Goal: Task Accomplishment & Management: Use online tool/utility

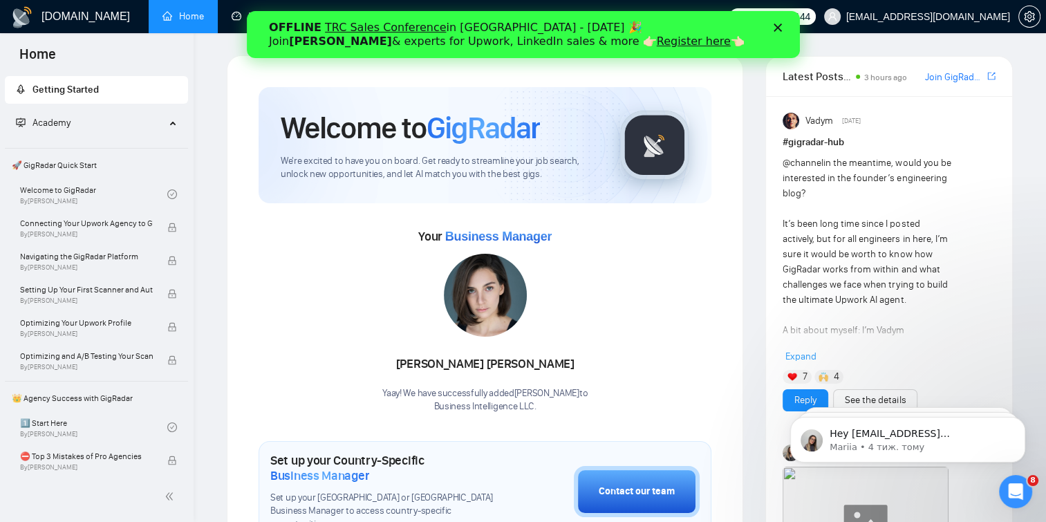
click at [773, 20] on div "OFFLINE TRC Sales Conference in Kyiv - October 18 🎉 Join Tamara Levit & experts…" at bounding box center [522, 35] width 509 height 36
click at [786, 32] on div "OFFLINE TRC Sales Conference in Kyiv - October 18 🎉 Join Tamara Levit & experts…" at bounding box center [522, 35] width 553 height 36
click at [778, 31] on icon "Закрити" at bounding box center [777, 28] width 8 height 8
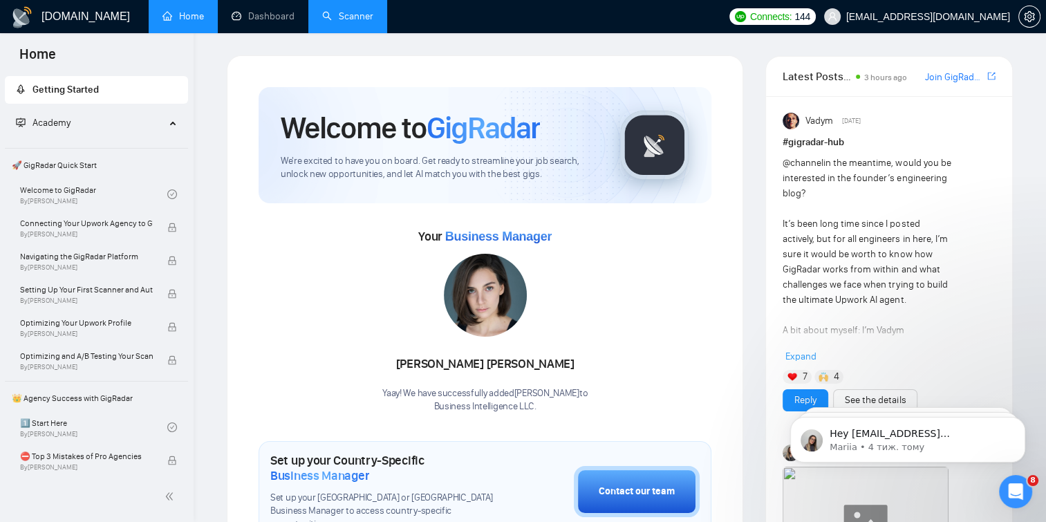
click at [352, 10] on link "Scanner" at bounding box center [347, 16] width 51 height 12
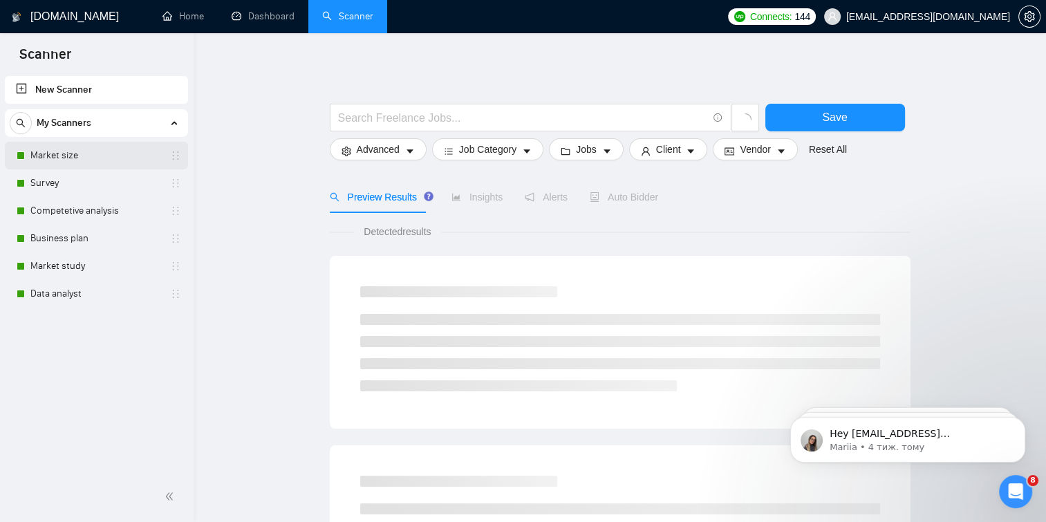
click at [52, 162] on link "Market size" at bounding box center [95, 156] width 131 height 28
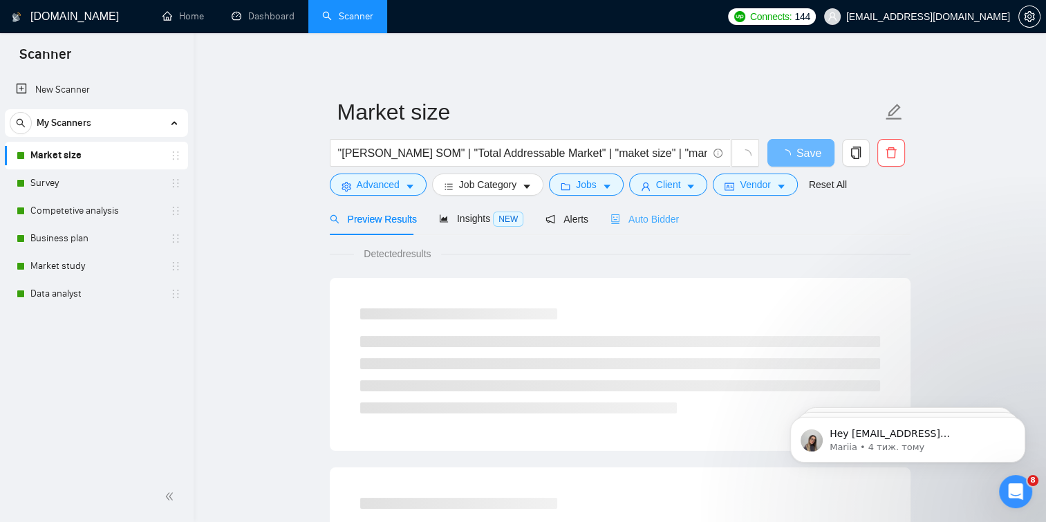
click at [630, 208] on div "Auto Bidder" at bounding box center [644, 219] width 68 height 32
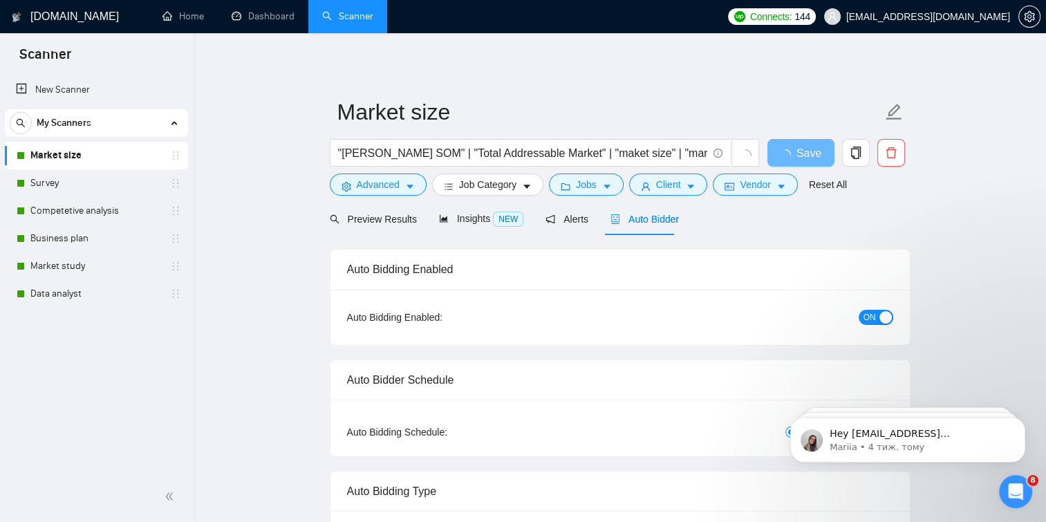
checkbox input "true"
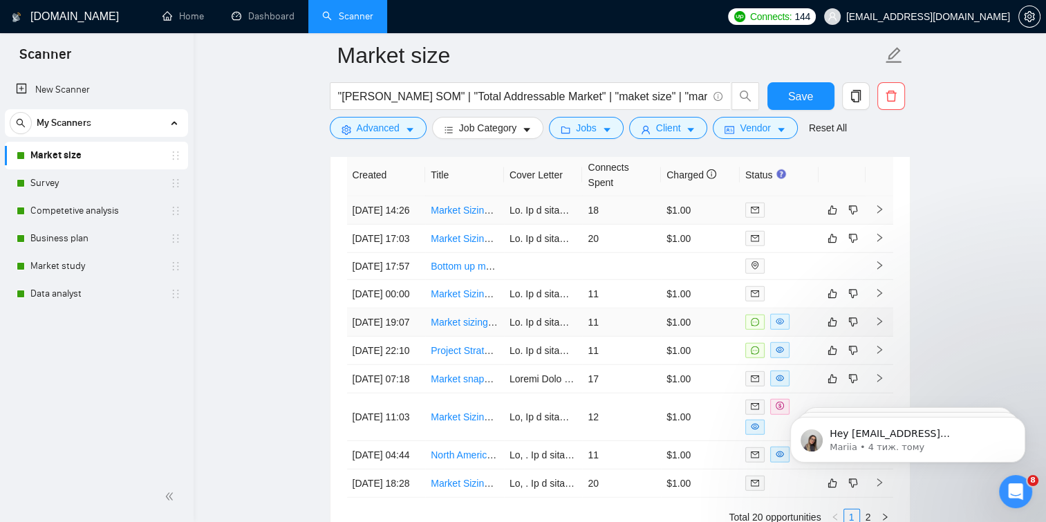
scroll to position [3728, 0]
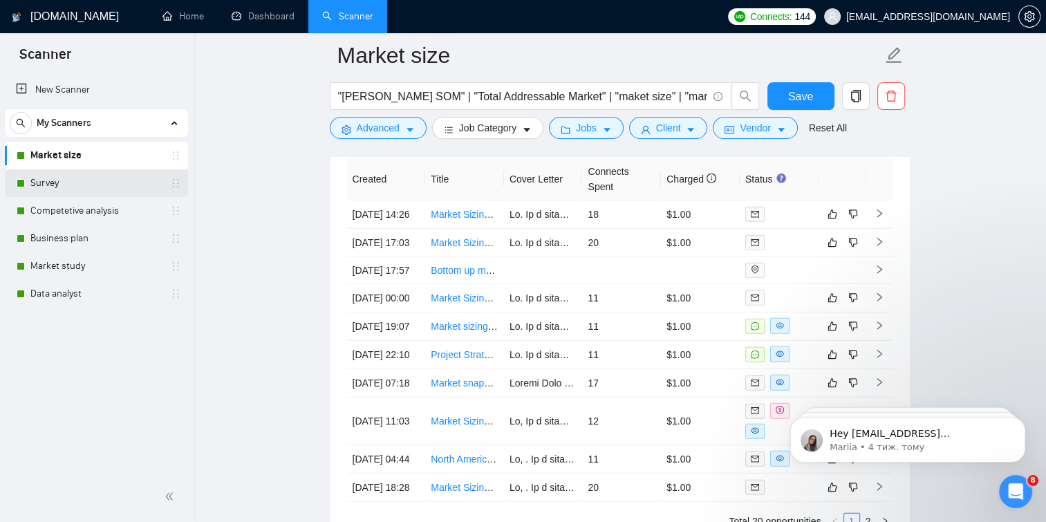
click at [85, 183] on link "Survey" at bounding box center [95, 183] width 131 height 28
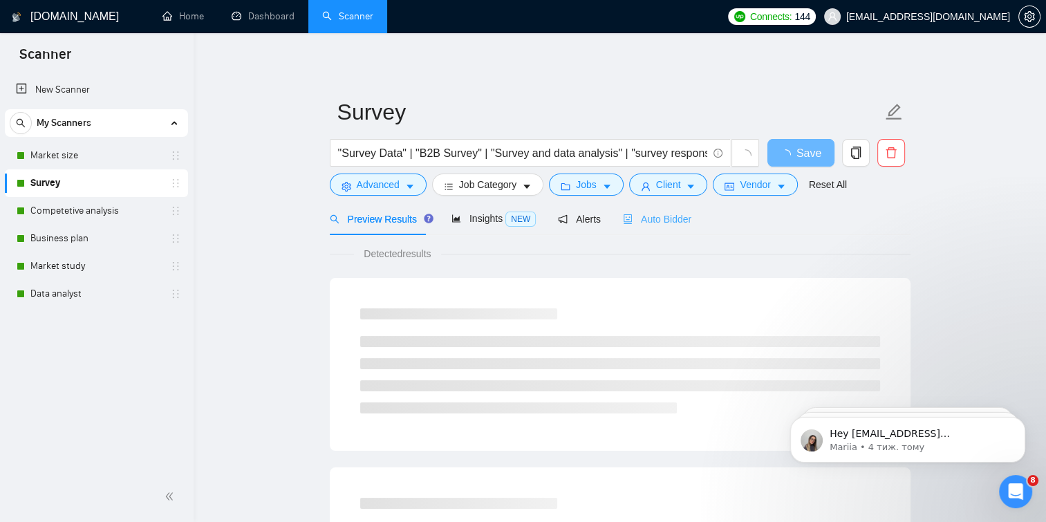
click at [623, 210] on div "Auto Bidder" at bounding box center [657, 219] width 68 height 32
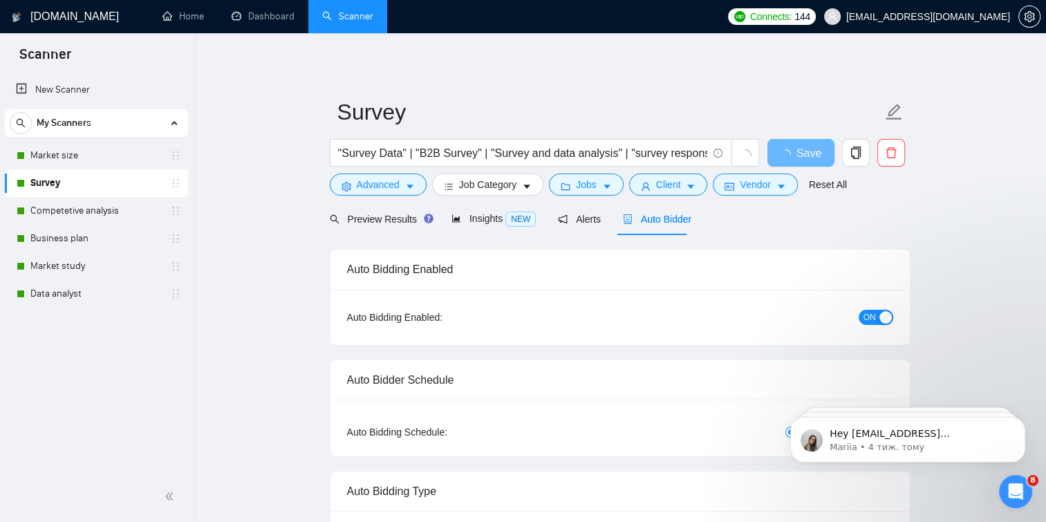
checkbox input "true"
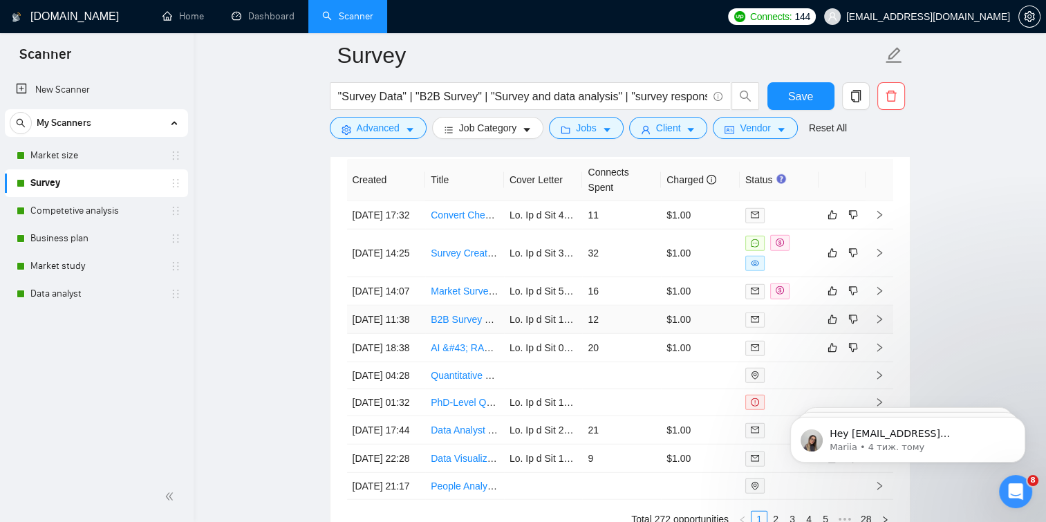
scroll to position [3646, 0]
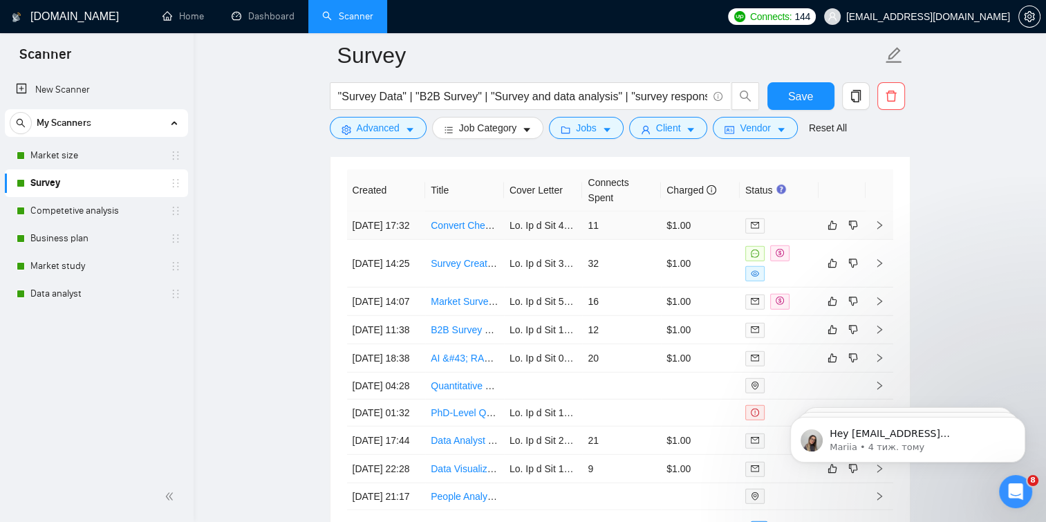
click at [441, 220] on link "Convert Checklist to Survey in Constant Contact or Survey Monkey" at bounding box center [575, 225] width 288 height 11
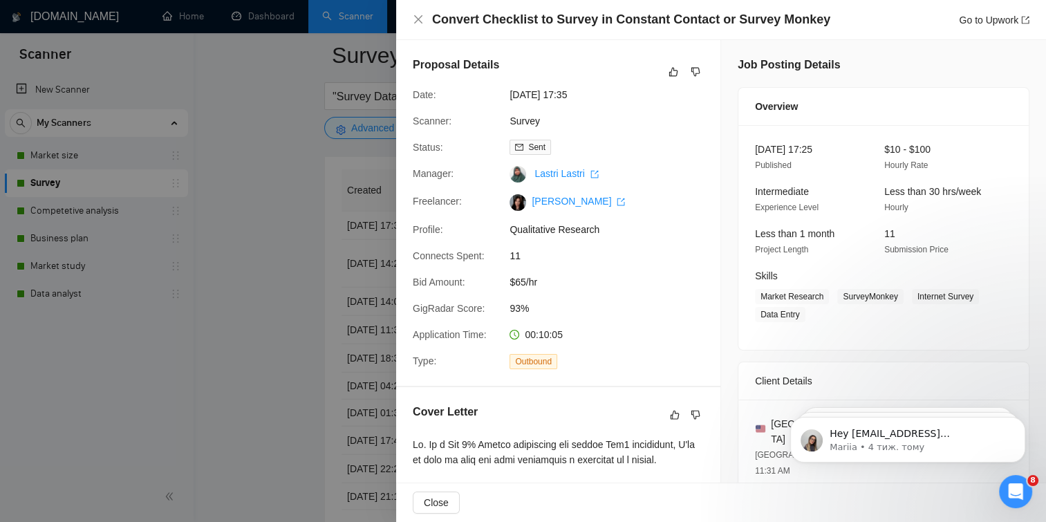
click at [136, 189] on div at bounding box center [523, 261] width 1046 height 522
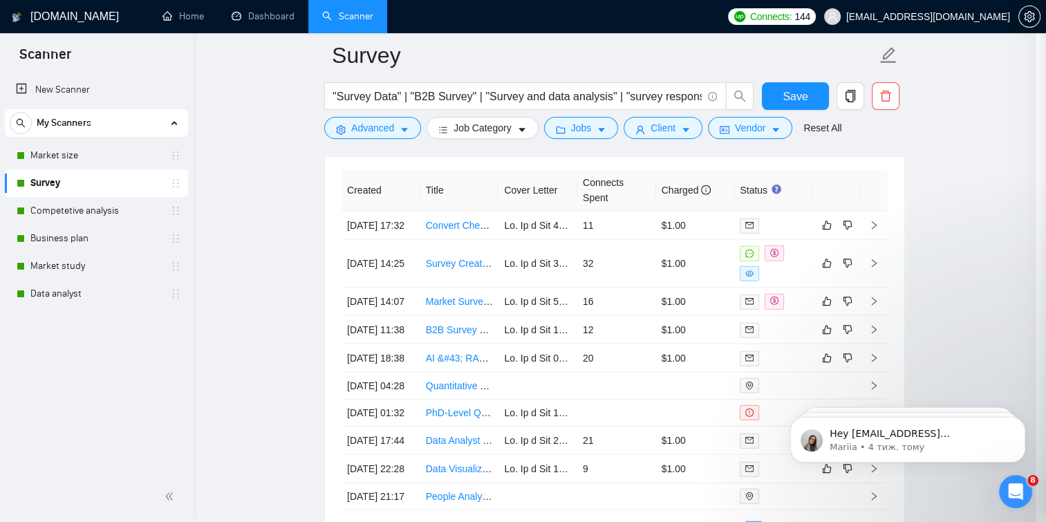
click at [131, 206] on div at bounding box center [523, 261] width 1046 height 522
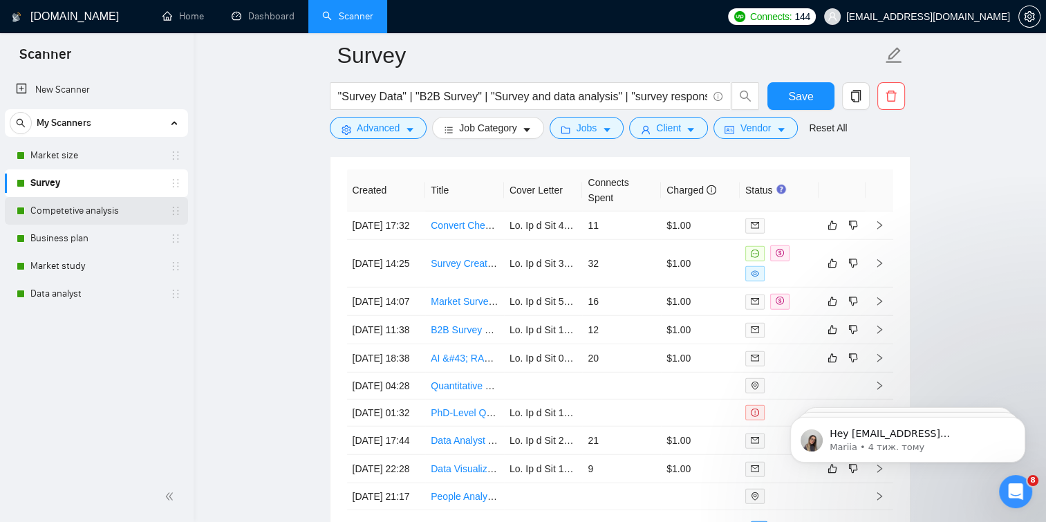
click at [131, 206] on link "Competetive analysis" at bounding box center [95, 211] width 131 height 28
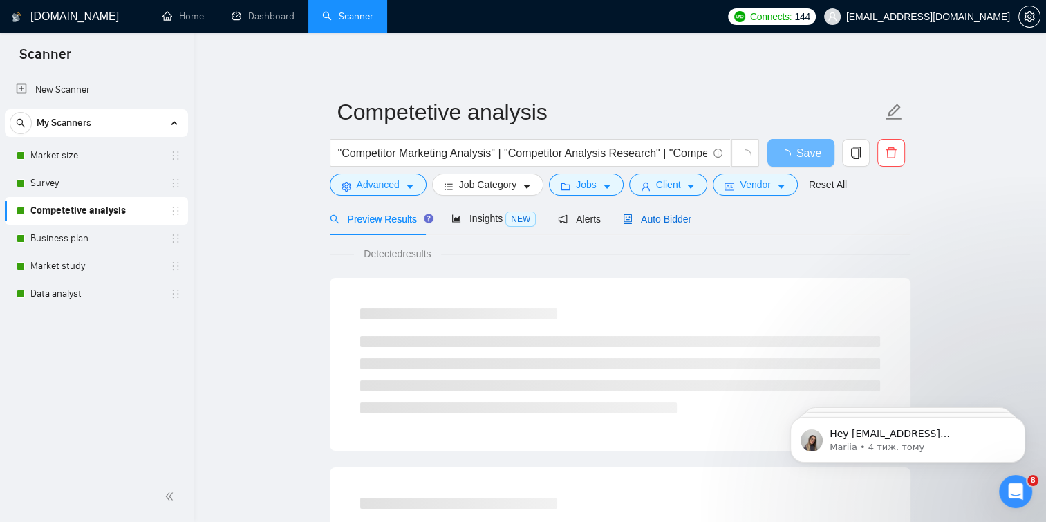
click at [655, 214] on span "Auto Bidder" at bounding box center [657, 219] width 68 height 11
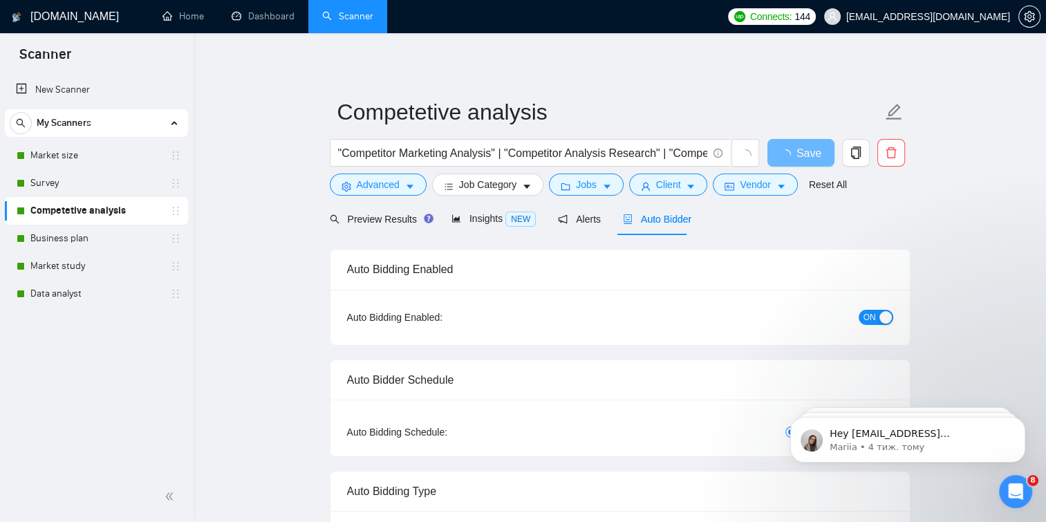
checkbox input "true"
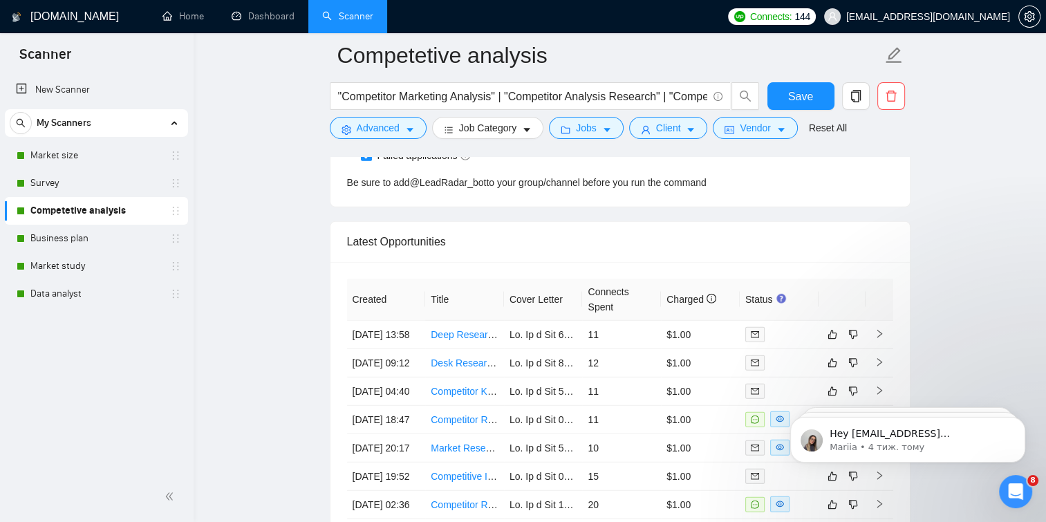
scroll to position [3693, 0]
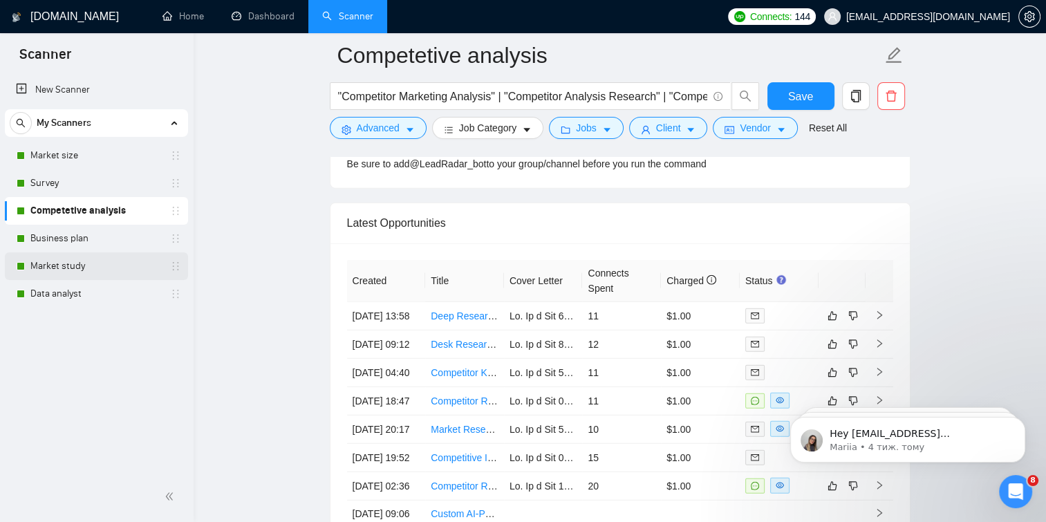
click at [158, 252] on link "Market study" at bounding box center [95, 266] width 131 height 28
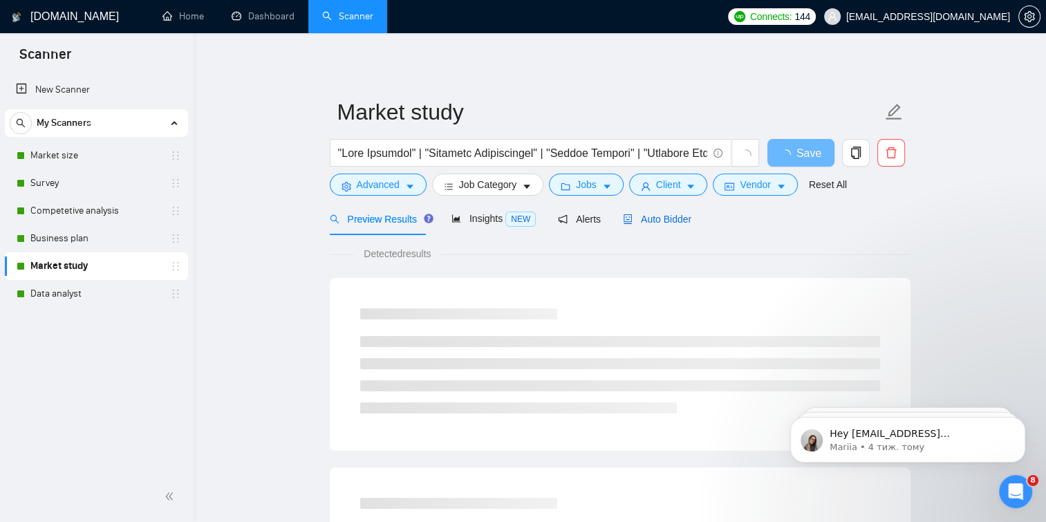
click at [639, 214] on span "Auto Bidder" at bounding box center [657, 219] width 68 height 11
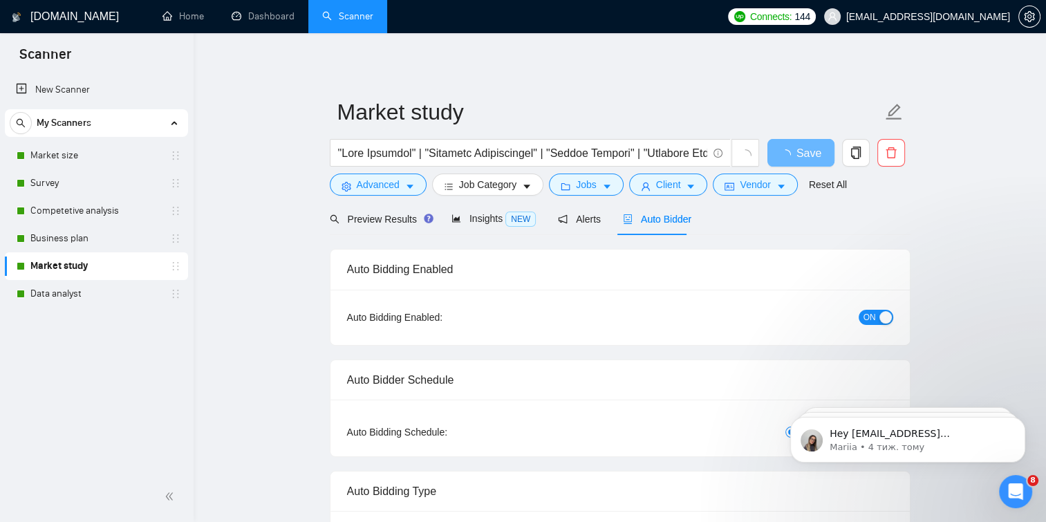
checkbox input "true"
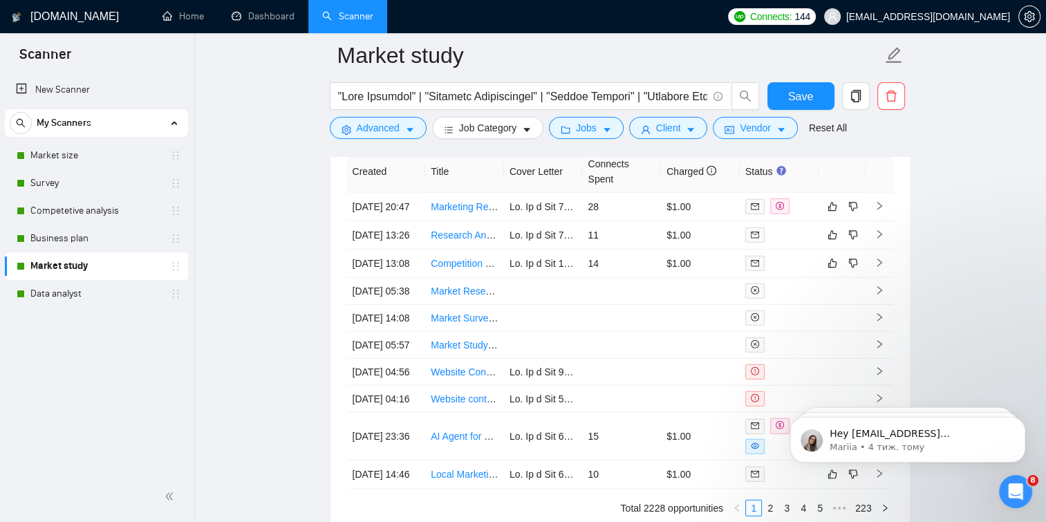
scroll to position [3849, 0]
click at [93, 232] on link "Business plan" at bounding box center [95, 239] width 131 height 28
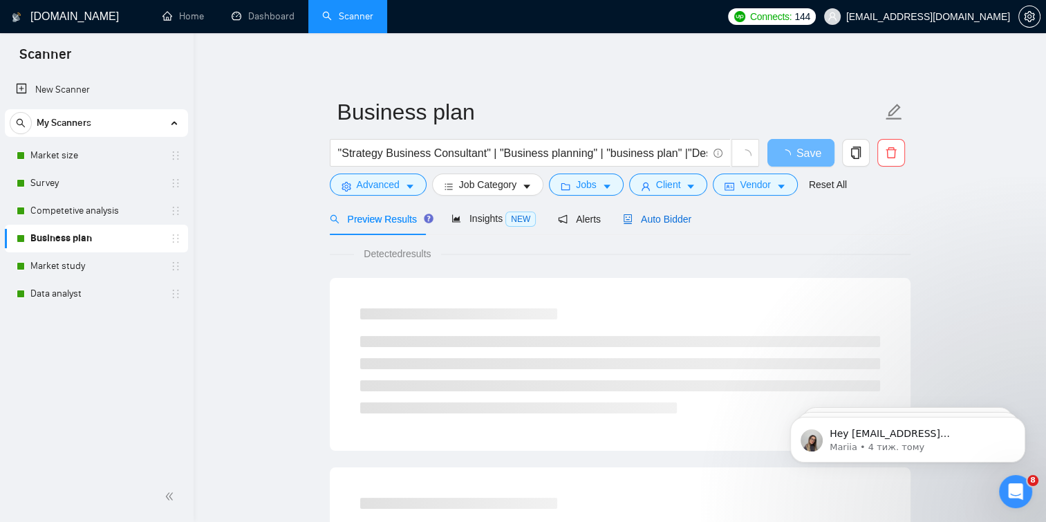
click at [630, 223] on span "Auto Bidder" at bounding box center [657, 219] width 68 height 11
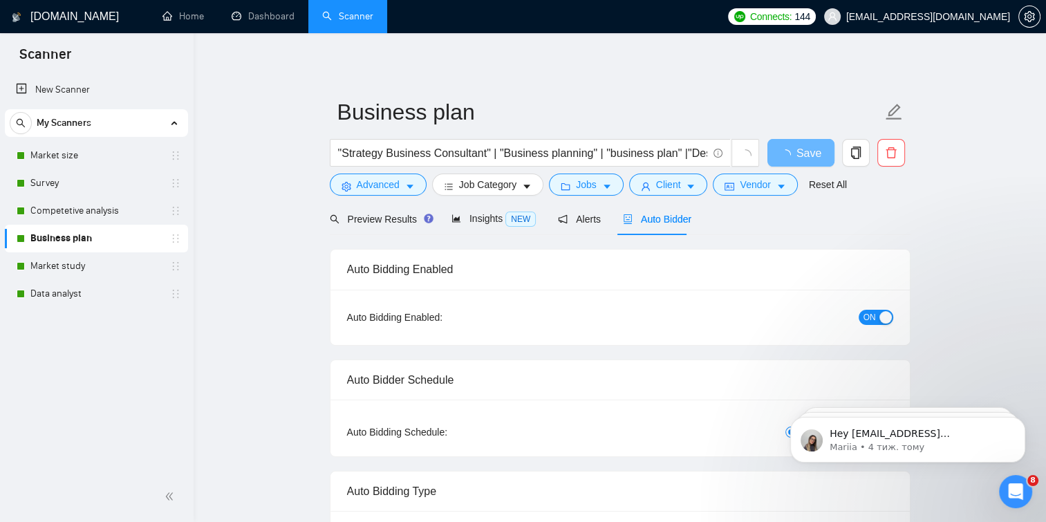
checkbox input "true"
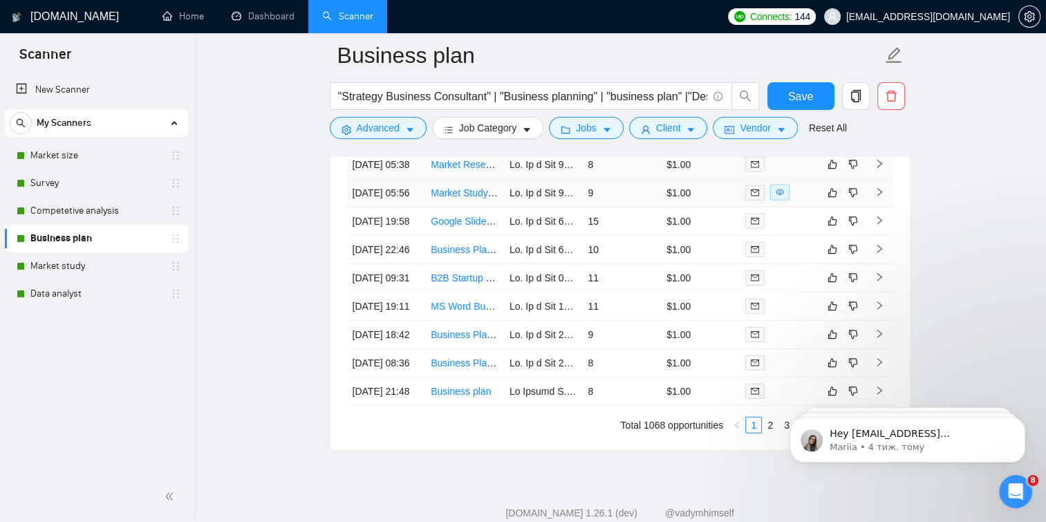
scroll to position [3811, 0]
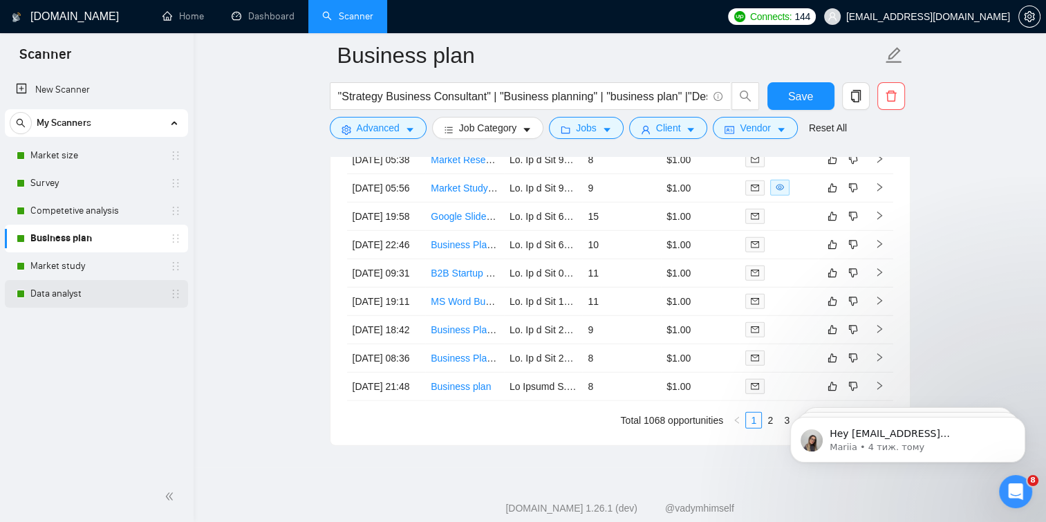
click at [100, 280] on link "Data analyst" at bounding box center [95, 294] width 131 height 28
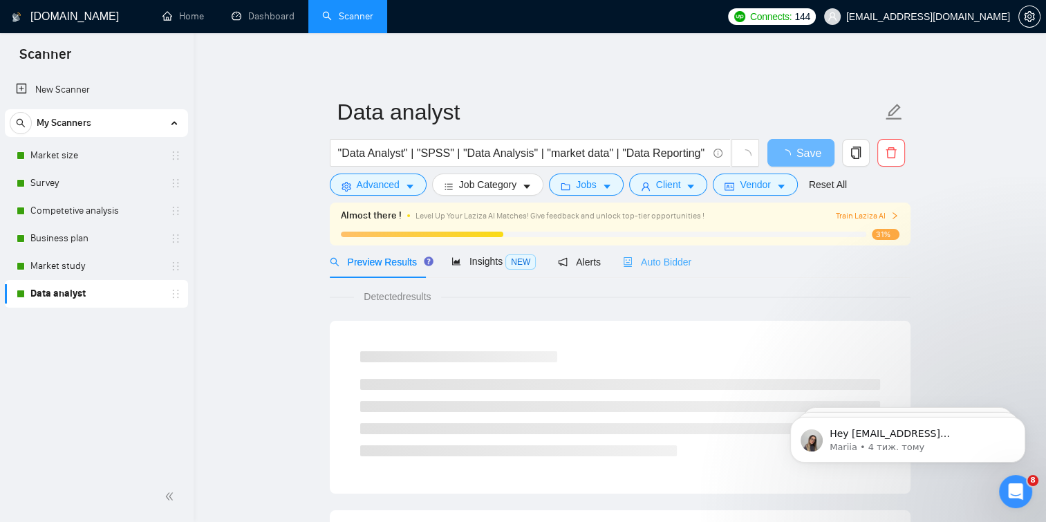
click at [635, 252] on div "Auto Bidder" at bounding box center [657, 261] width 68 height 32
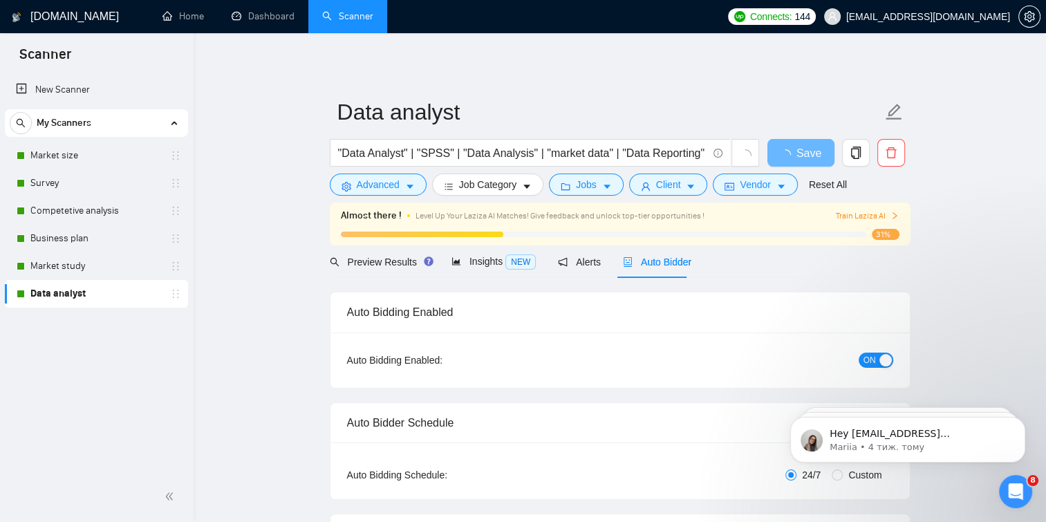
checkbox input "true"
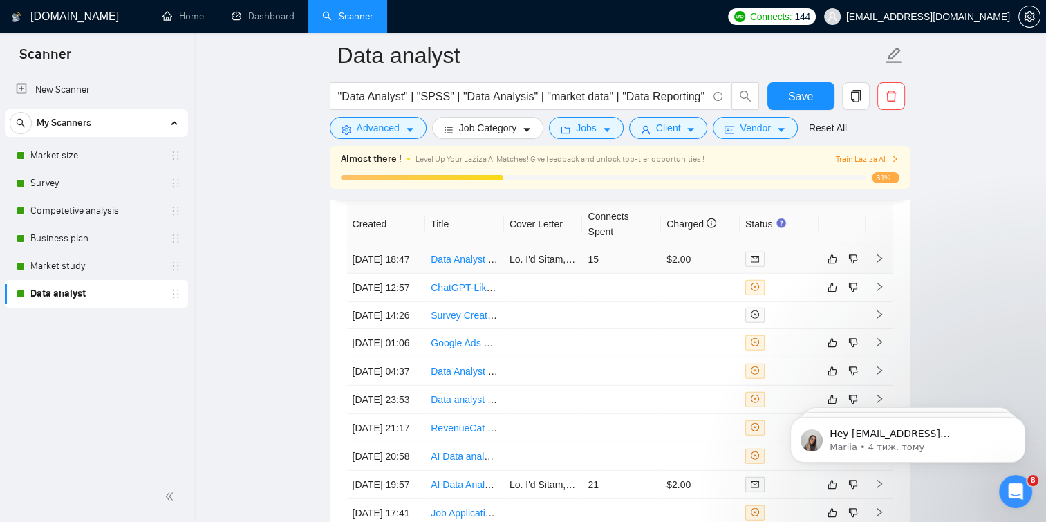
scroll to position [3622, 0]
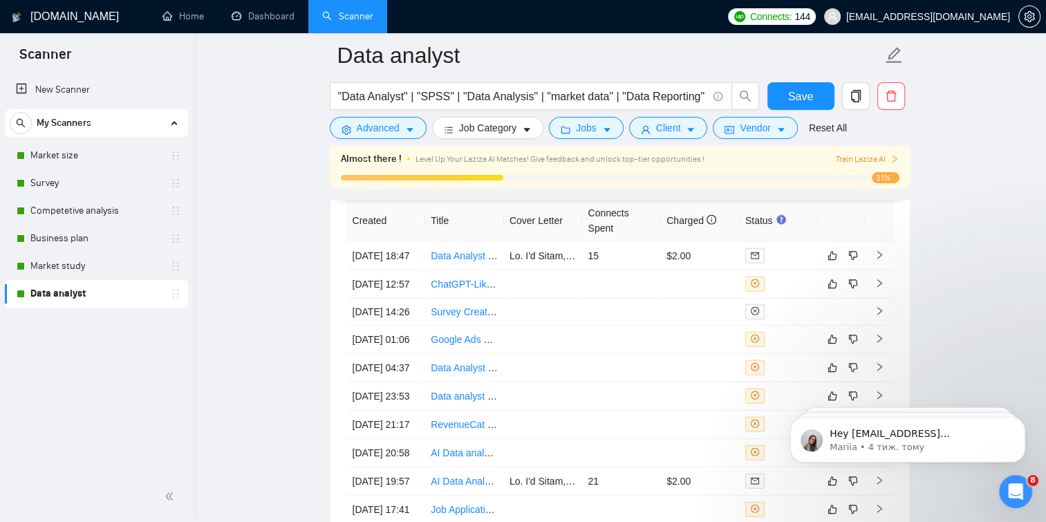
drag, startPoint x: 81, startPoint y: 261, endPoint x: 219, endPoint y: 315, distance: 148.4
click at [81, 261] on link "Market study" at bounding box center [95, 266] width 131 height 28
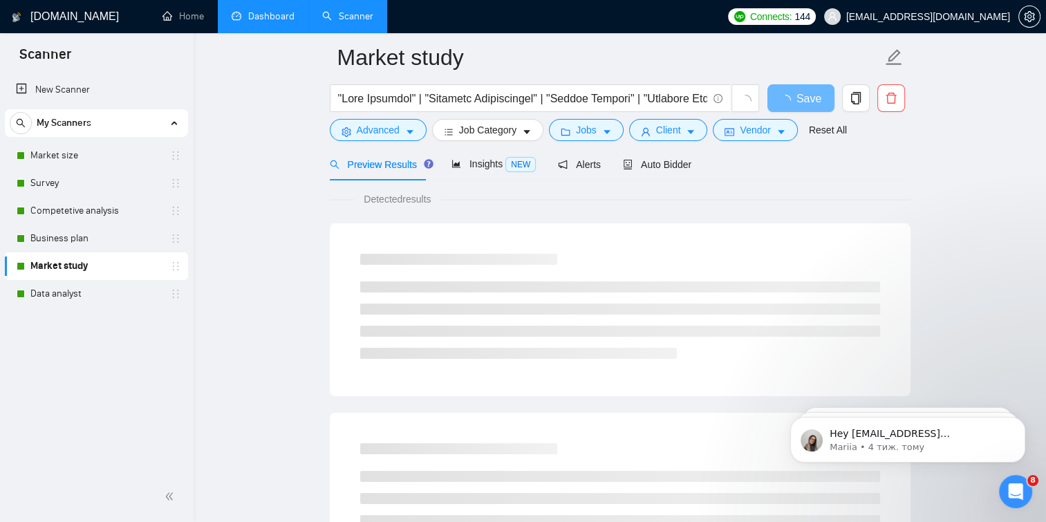
scroll to position [46, 0]
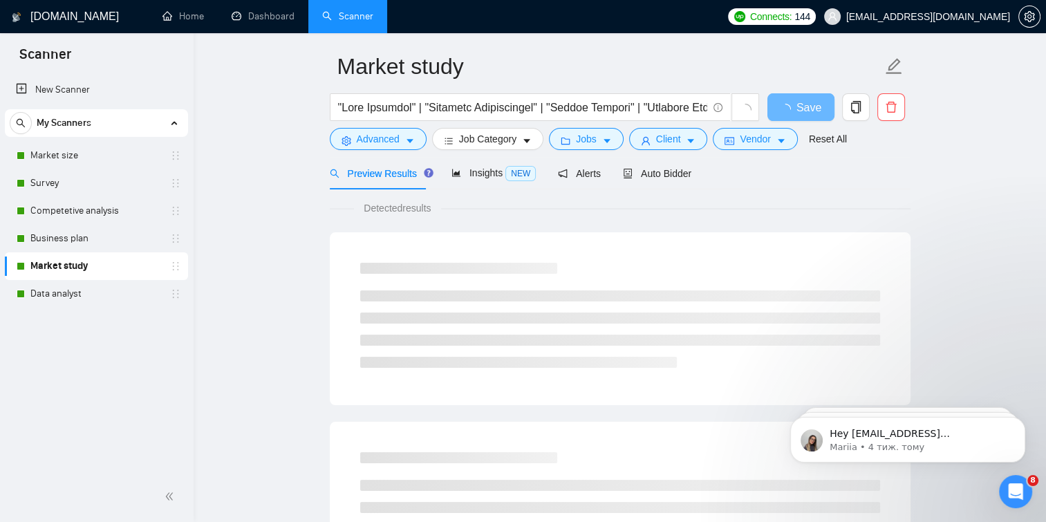
click at [615, 171] on div "Preview Results Insights NEW Alerts Auto Bidder" at bounding box center [511, 173] width 362 height 32
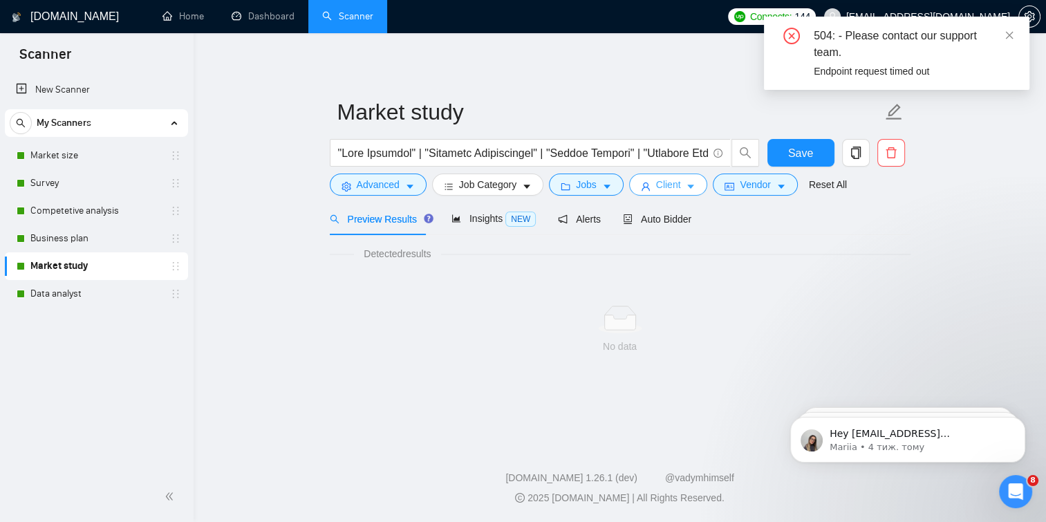
click at [633, 177] on button "Client" at bounding box center [668, 185] width 79 height 22
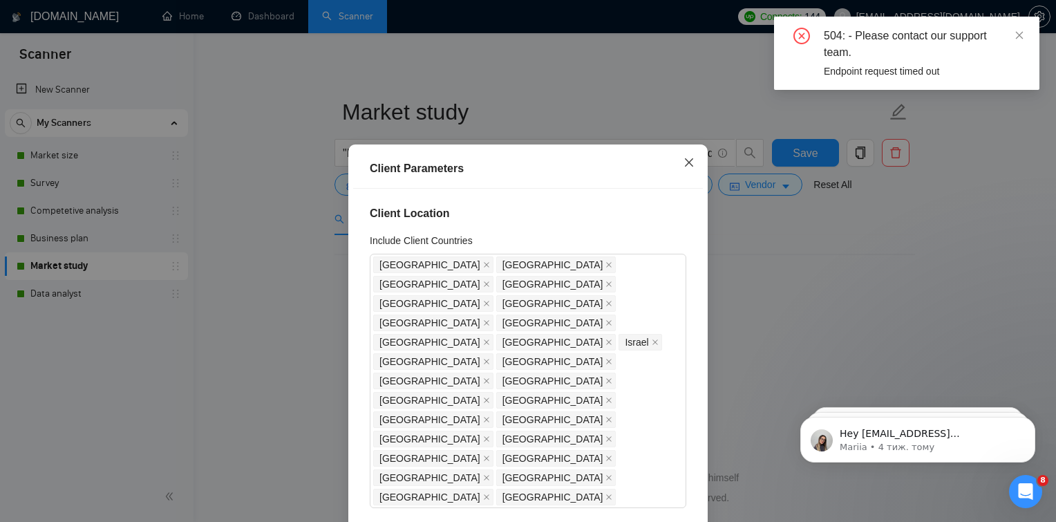
click at [684, 163] on icon "close" at bounding box center [689, 162] width 11 height 11
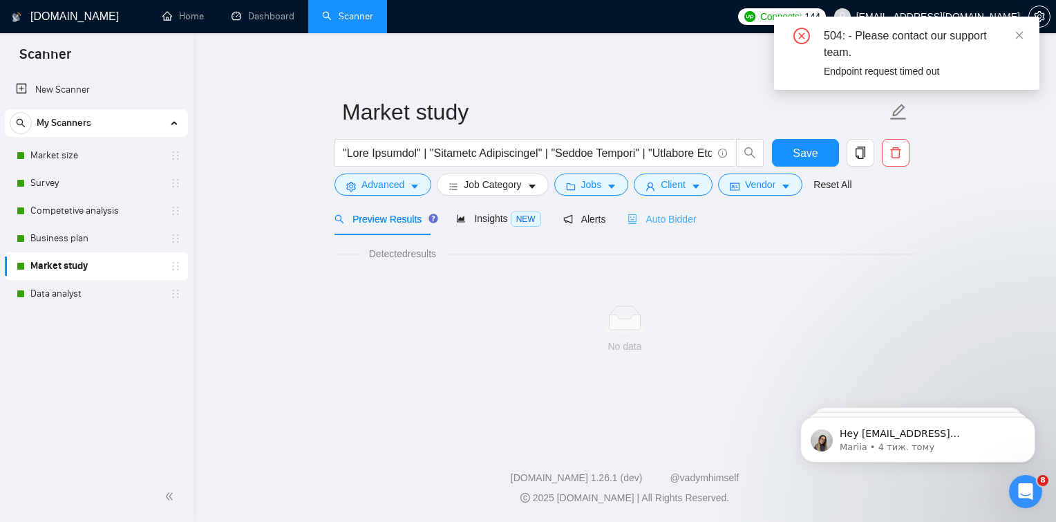
click at [639, 228] on div "Auto Bidder" at bounding box center [662, 219] width 68 height 32
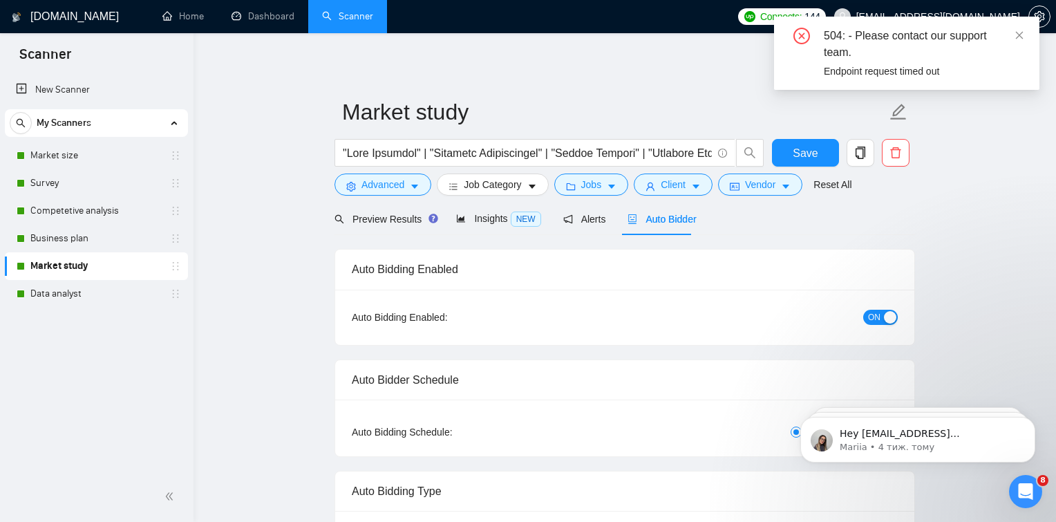
checkbox input "true"
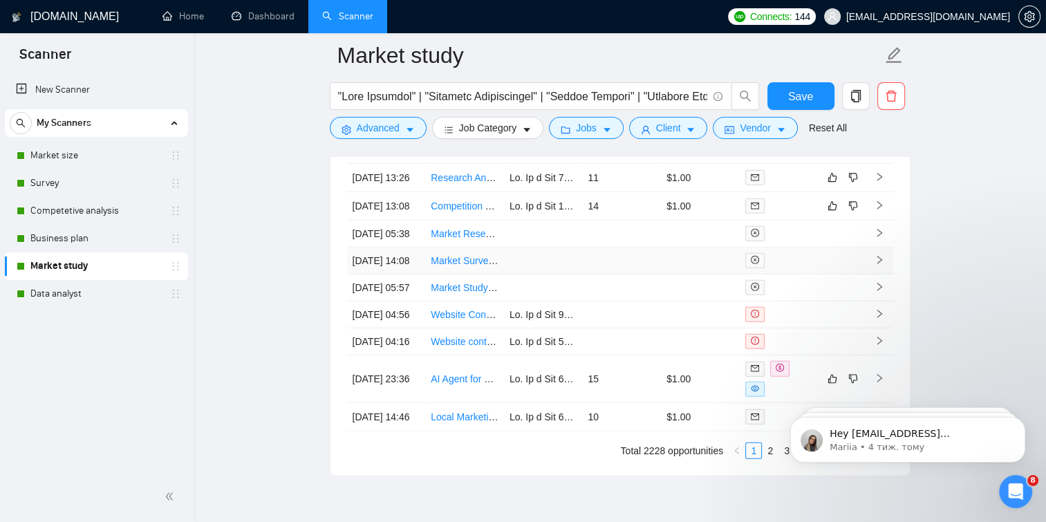
scroll to position [3907, 0]
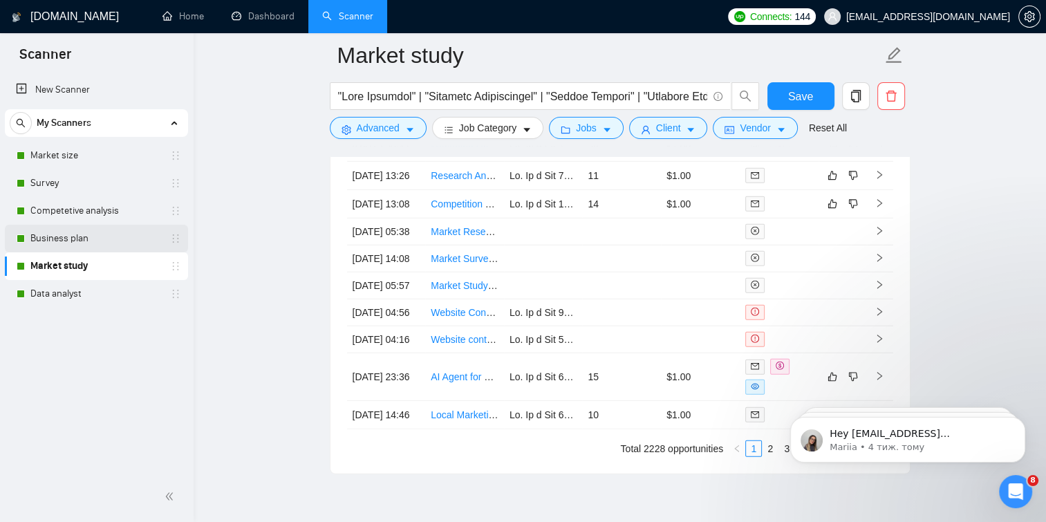
click at [117, 241] on link "Business plan" at bounding box center [95, 239] width 131 height 28
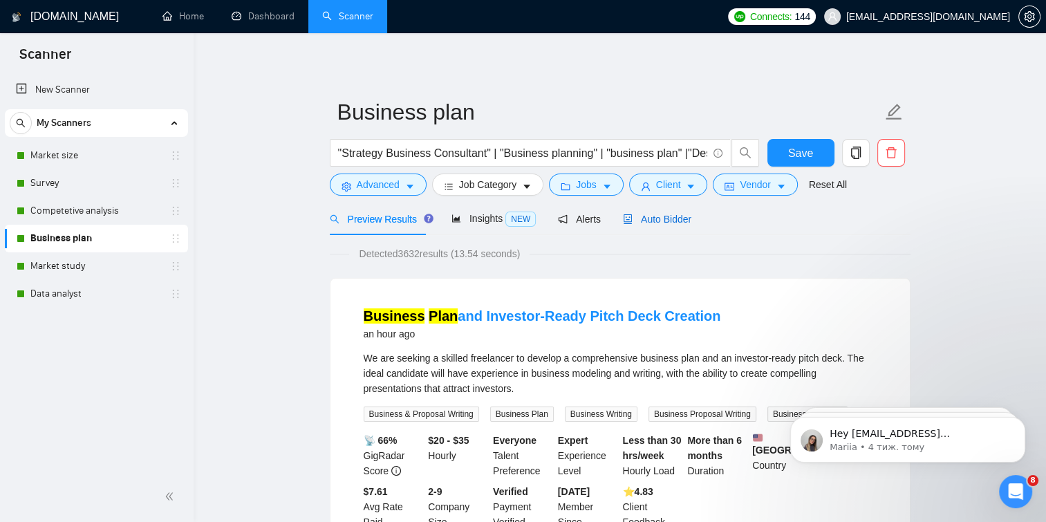
click at [645, 214] on span "Auto Bidder" at bounding box center [657, 219] width 68 height 11
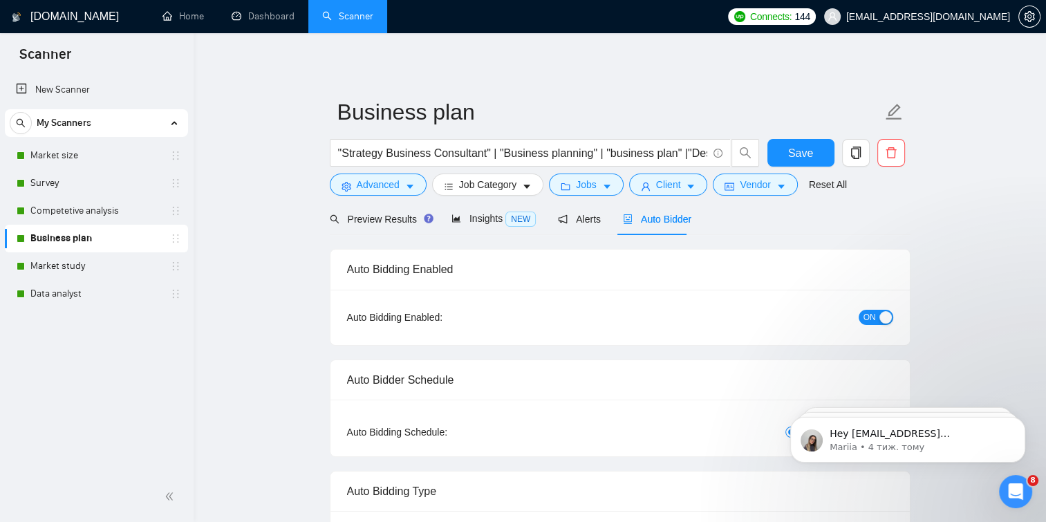
checkbox input "true"
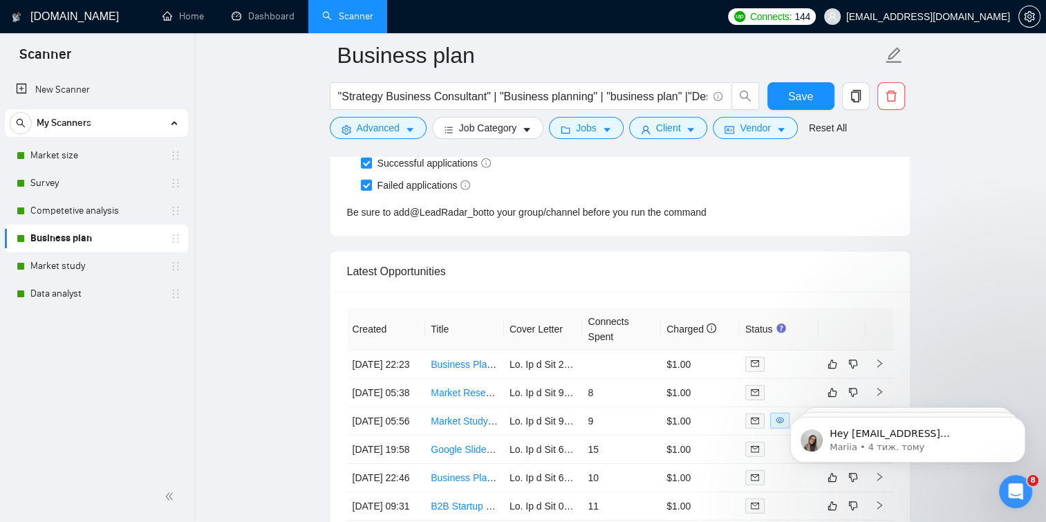
scroll to position [3620, 0]
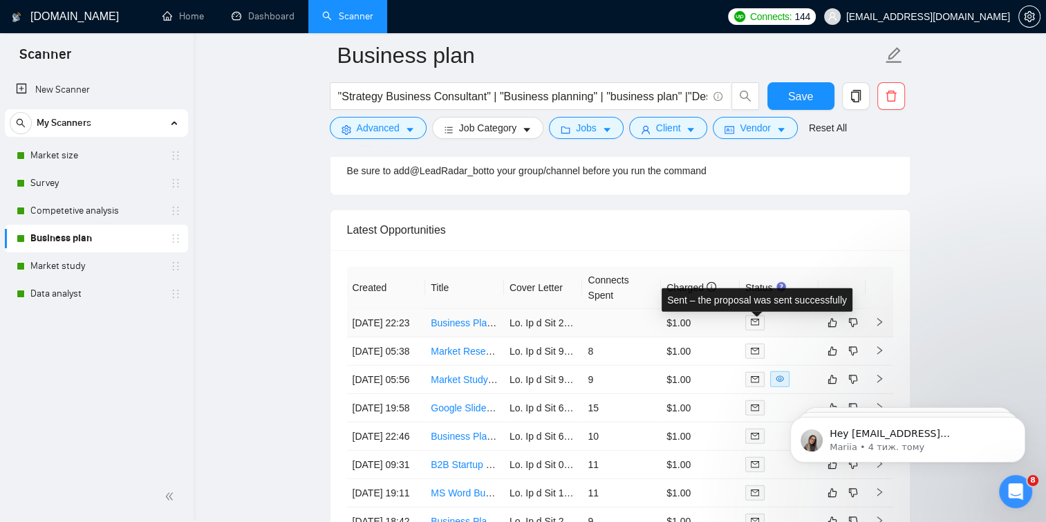
drag, startPoint x: 752, startPoint y: 327, endPoint x: 729, endPoint y: 337, distance: 25.7
click at [727, 337] on td "$1.00" at bounding box center [700, 323] width 79 height 28
